Goal: Task Accomplishment & Management: Manage account settings

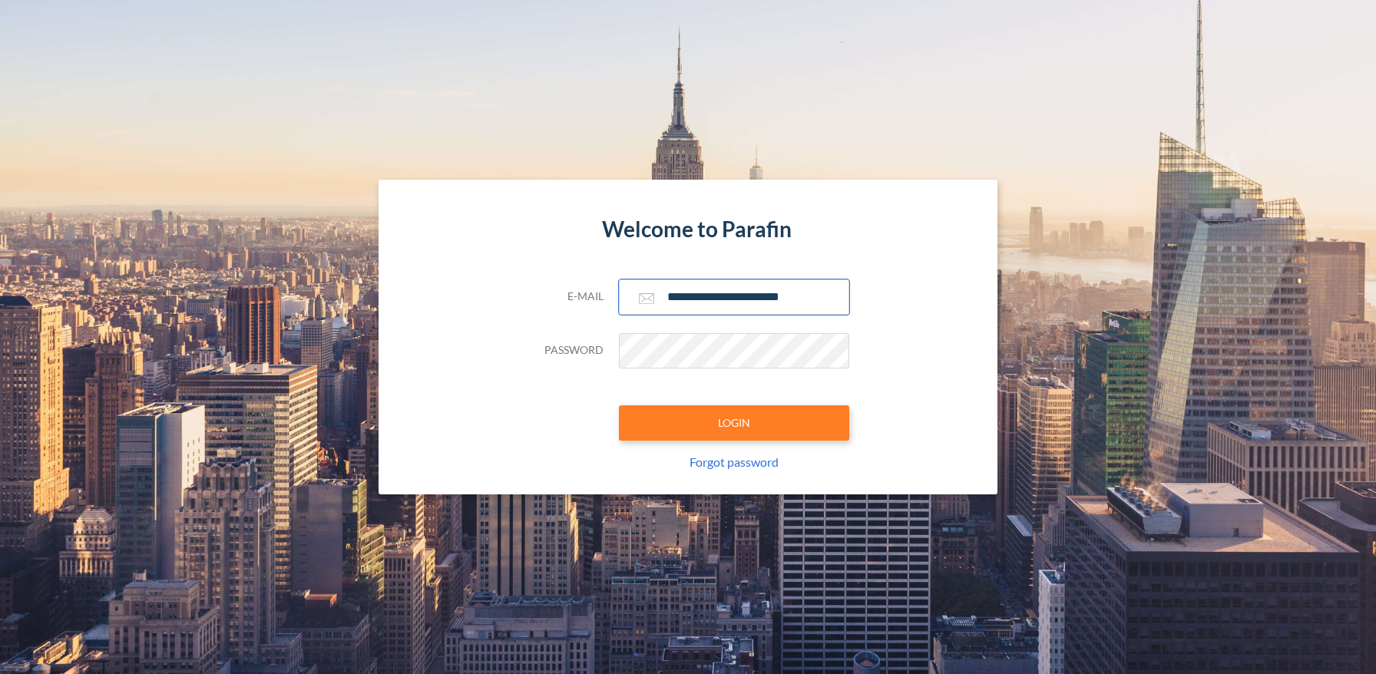
type input "**********"
click at [733, 422] on button "LOGIN" at bounding box center [734, 422] width 230 height 35
